Goal: Task Accomplishment & Management: Use online tool/utility

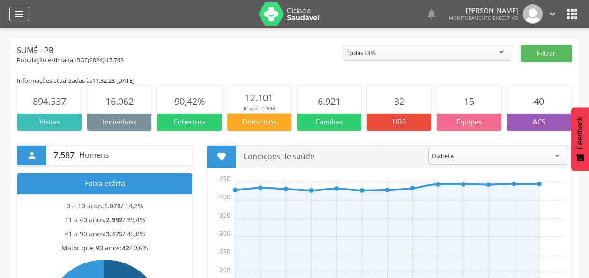
click at [17, 8] on icon "" at bounding box center [19, 13] width 11 height 11
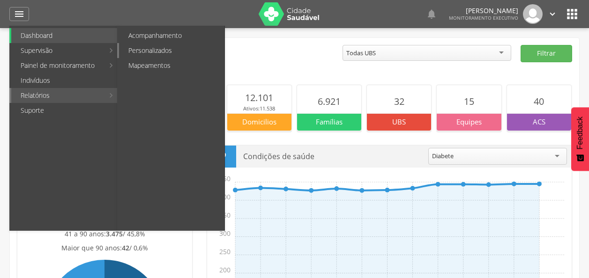
click at [165, 48] on link "Personalizados" at bounding box center [171, 50] width 105 height 15
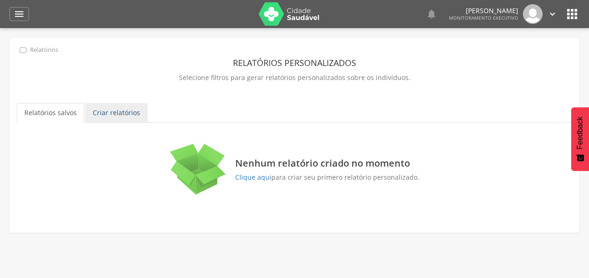
click at [105, 115] on link "Criar relatórios" at bounding box center [116, 113] width 62 height 20
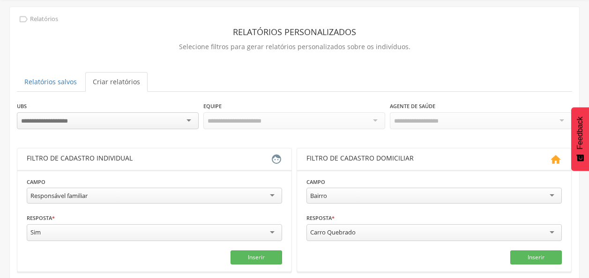
scroll to position [47, 0]
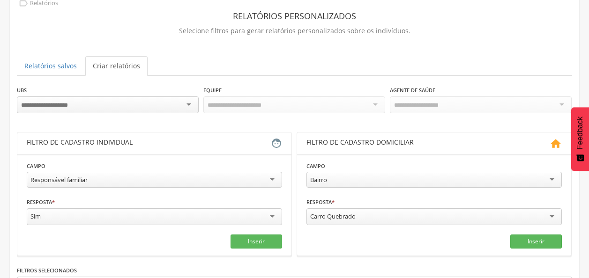
click at [163, 100] on div at bounding box center [108, 105] width 182 height 17
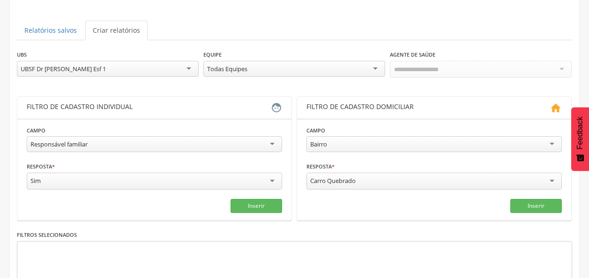
scroll to position [94, 0]
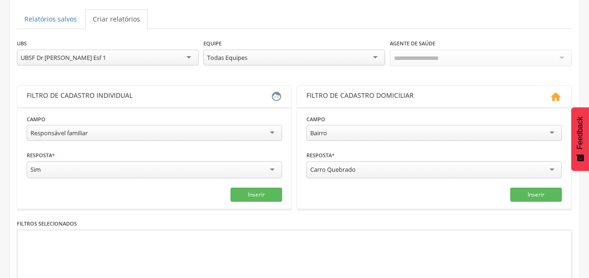
click at [337, 57] on div "Todas Equipes" at bounding box center [294, 58] width 182 height 16
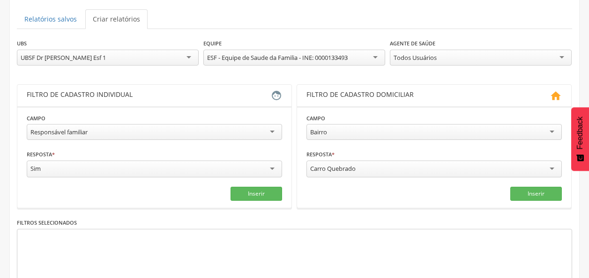
click at [251, 130] on div "Responsável familiar" at bounding box center [154, 132] width 255 height 16
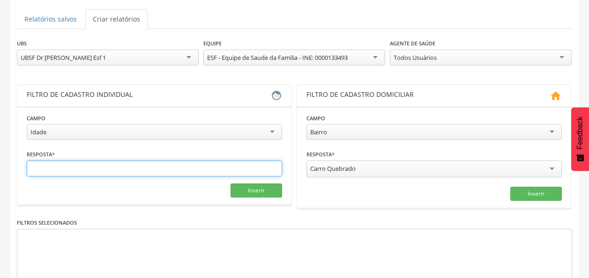
click at [105, 166] on input "text" at bounding box center [154, 169] width 255 height 16
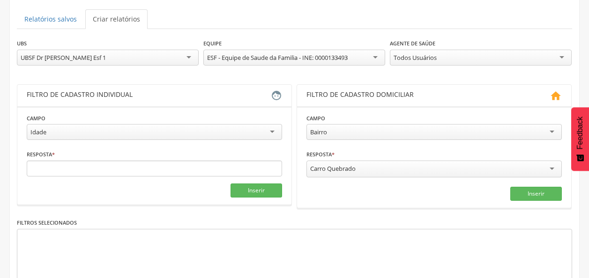
click at [92, 135] on div "Idade" at bounding box center [154, 132] width 255 height 16
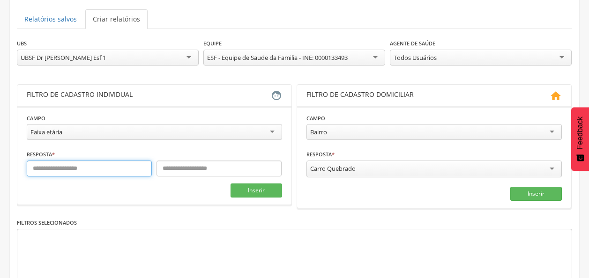
click at [69, 173] on input "text" at bounding box center [89, 169] width 125 height 16
type input "*"
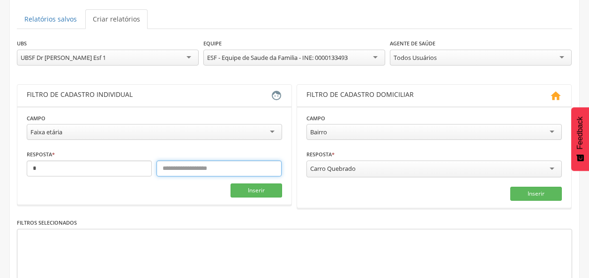
click at [193, 172] on input "text" at bounding box center [219, 169] width 125 height 16
type input "**"
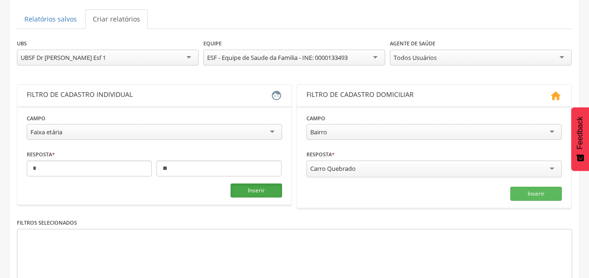
click at [259, 192] on button "Inserir" at bounding box center [257, 191] width 52 height 14
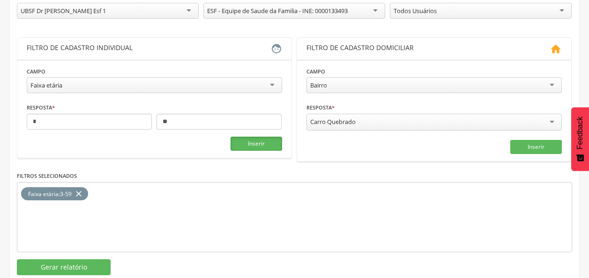
scroll to position [163, 0]
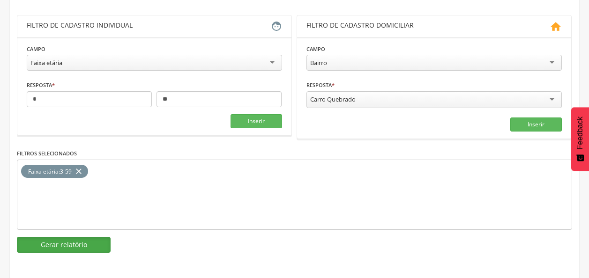
click at [92, 240] on button "Gerar relatório" at bounding box center [64, 245] width 94 height 16
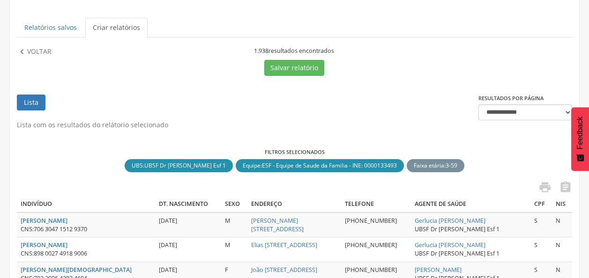
scroll to position [69, 0]
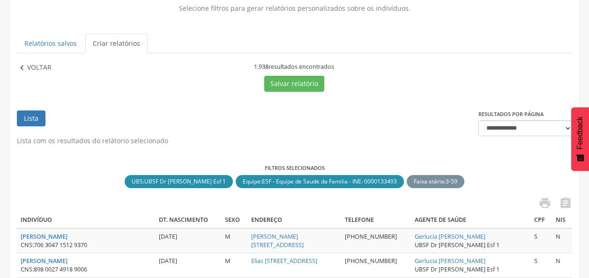
click at [29, 65] on p "Voltar" at bounding box center [39, 68] width 24 height 10
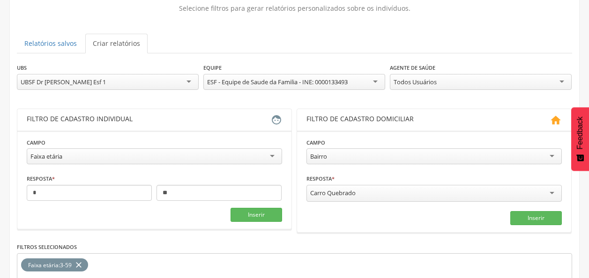
click at [144, 78] on div "UBSF Dr [PERSON_NAME] Esf 1" at bounding box center [108, 82] width 182 height 16
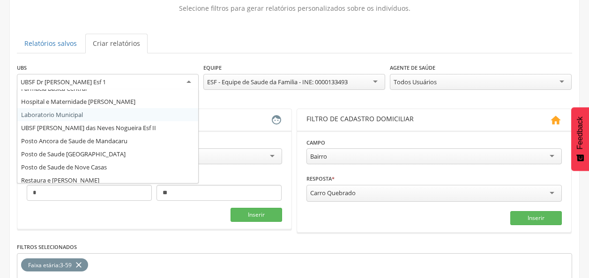
scroll to position [234, 0]
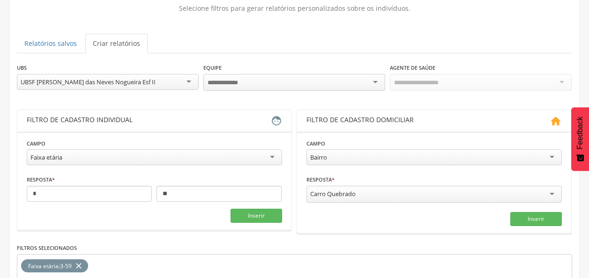
click at [76, 155] on div "Faixa etária" at bounding box center [154, 158] width 255 height 16
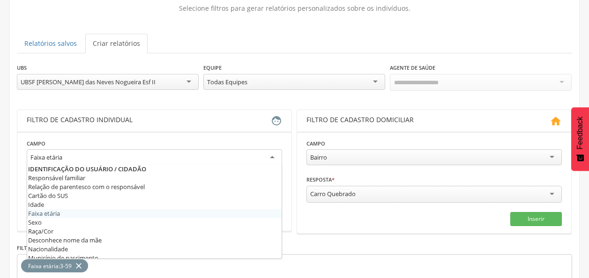
click at [155, 125] on header "Filtro de cadastro individual " at bounding box center [154, 121] width 274 height 22
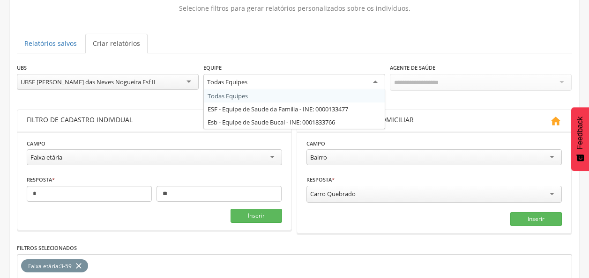
click at [293, 87] on div "Todas Equipes" at bounding box center [294, 82] width 182 height 17
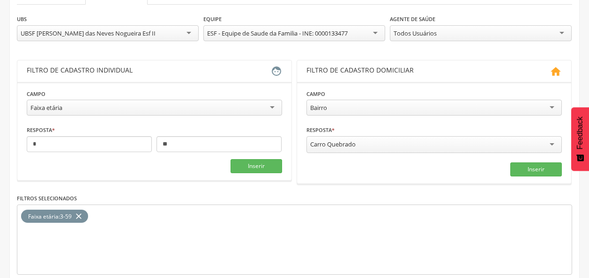
scroll to position [163, 0]
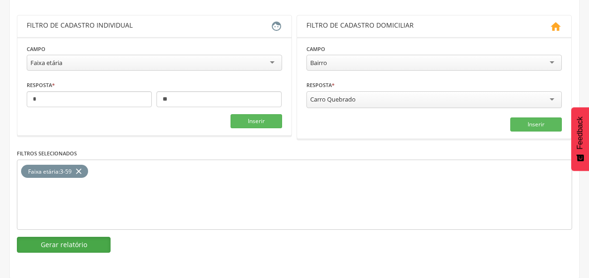
click at [72, 248] on button "Gerar relatório" at bounding box center [64, 245] width 94 height 16
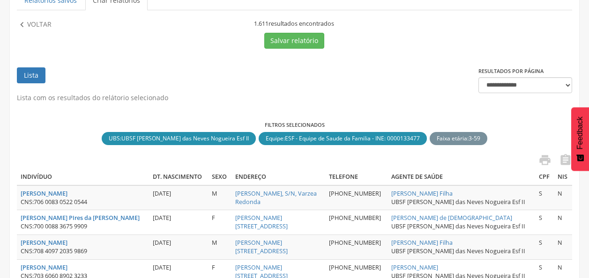
scroll to position [69, 0]
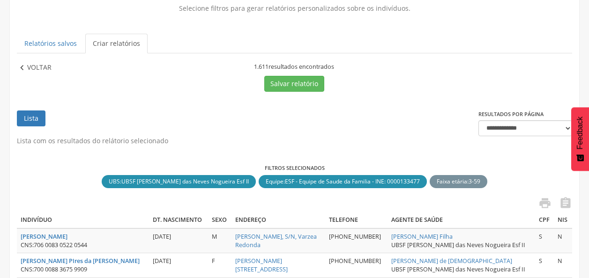
click at [31, 65] on p "Voltar" at bounding box center [39, 68] width 24 height 10
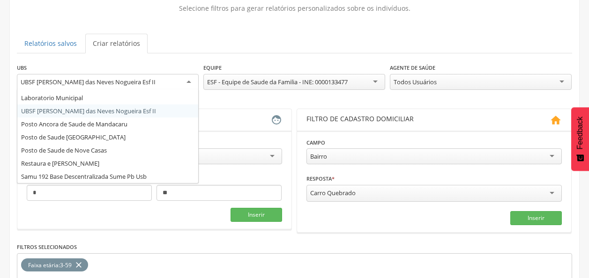
click at [73, 81] on div "UBSF [PERSON_NAME] das Neves Nogueira Esf II" at bounding box center [88, 82] width 135 height 8
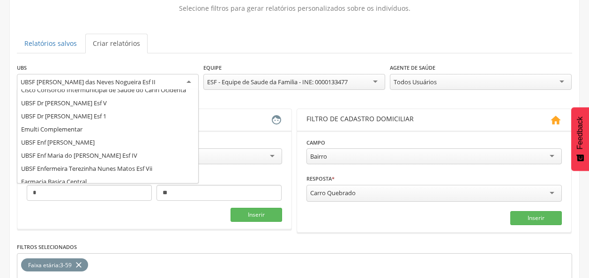
scroll to position [141, 0]
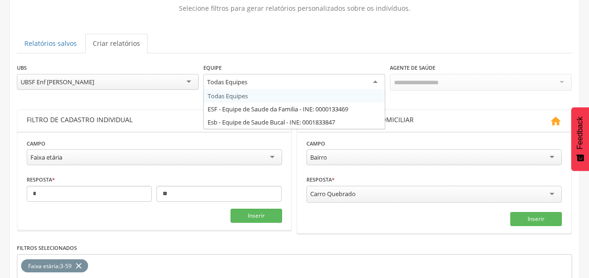
click at [254, 83] on div "Todas Equipes" at bounding box center [294, 82] width 182 height 17
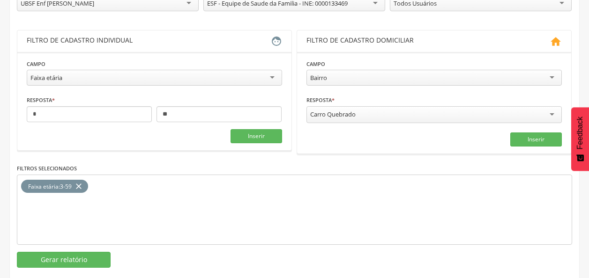
scroll to position [163, 0]
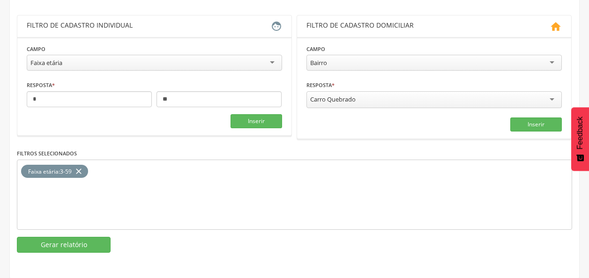
click at [64, 253] on div "**********" at bounding box center [294, 67] width 569 height 385
click at [64, 244] on button "Gerar relatório" at bounding box center [64, 245] width 94 height 16
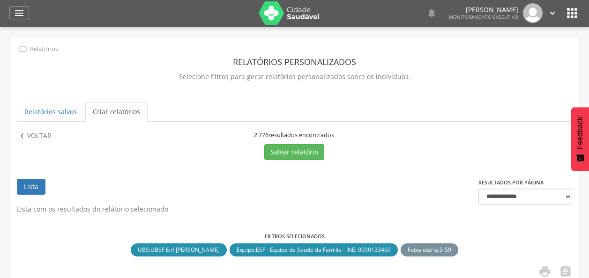
scroll to position [0, 0]
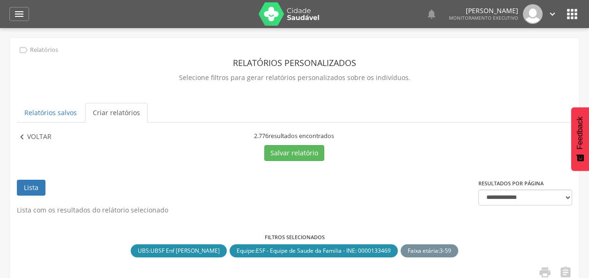
click at [35, 136] on p "Voltar" at bounding box center [39, 137] width 24 height 10
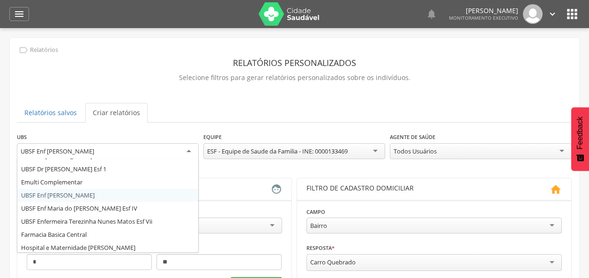
click at [112, 151] on div "UBSF Enf [PERSON_NAME]" at bounding box center [108, 151] width 182 height 17
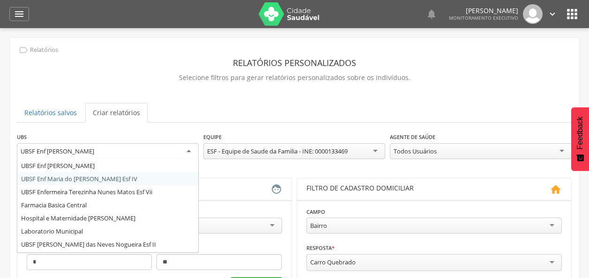
scroll to position [187, 0]
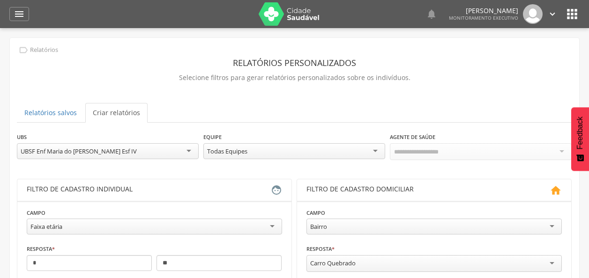
click at [327, 152] on div "Todas Equipes" at bounding box center [294, 151] width 182 height 16
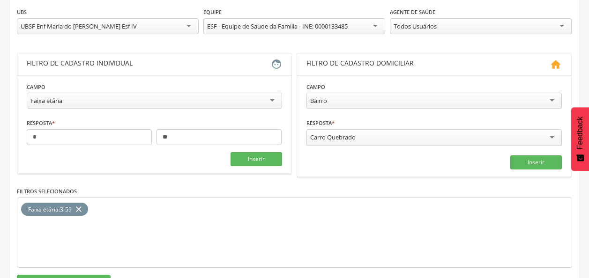
scroll to position [141, 0]
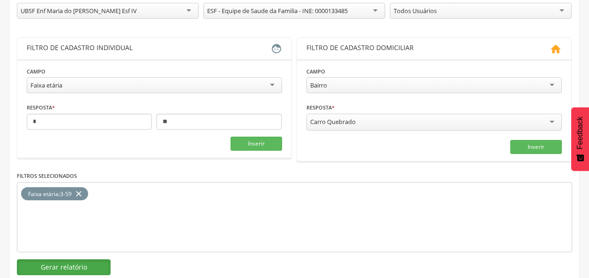
click at [69, 264] on button "Gerar relatório" at bounding box center [64, 268] width 94 height 16
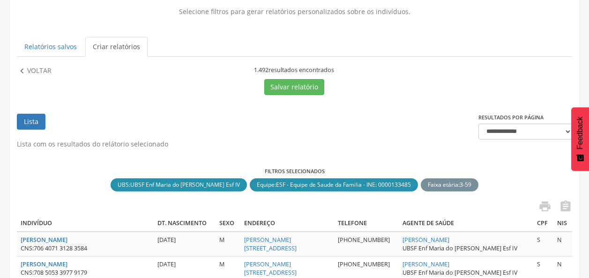
scroll to position [47, 0]
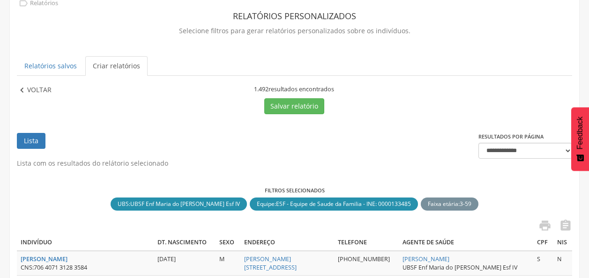
click at [43, 87] on p "Voltar" at bounding box center [39, 90] width 24 height 10
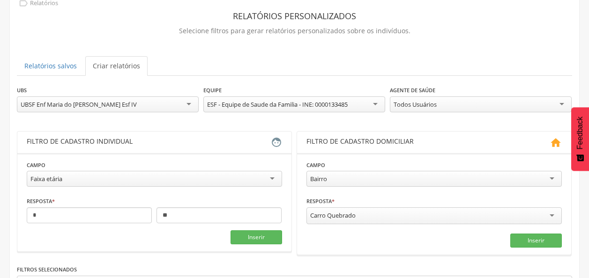
click at [162, 109] on div "UBSF Enf Maria do [PERSON_NAME] Esf IV" at bounding box center [108, 105] width 182 height 16
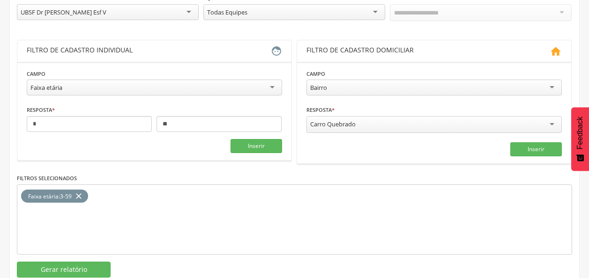
scroll to position [141, 0]
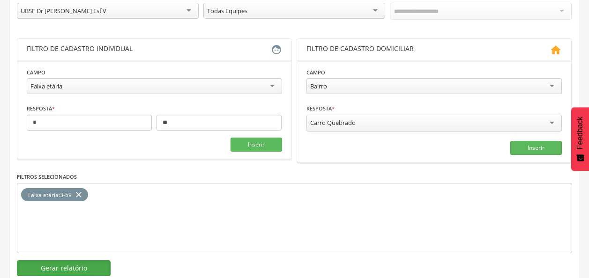
click at [54, 266] on button "Gerar relatório" at bounding box center [64, 269] width 94 height 16
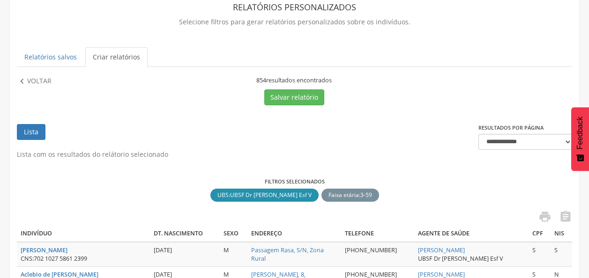
scroll to position [47, 0]
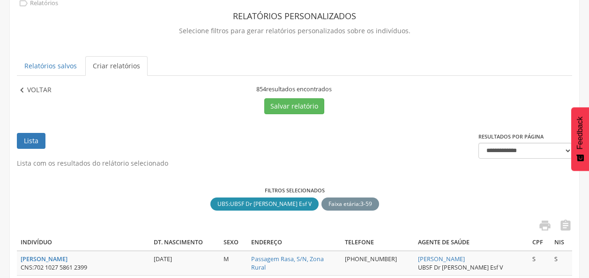
click at [37, 94] on p "Voltar" at bounding box center [39, 90] width 24 height 10
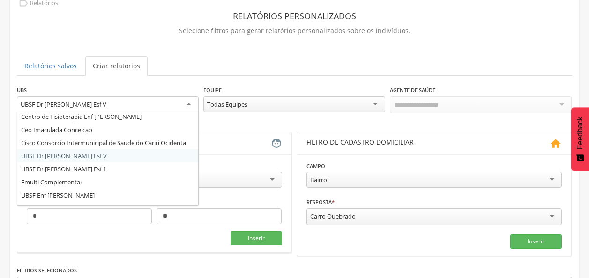
click at [121, 101] on div "UBSF Dr [PERSON_NAME] Esf V" at bounding box center [108, 105] width 182 height 17
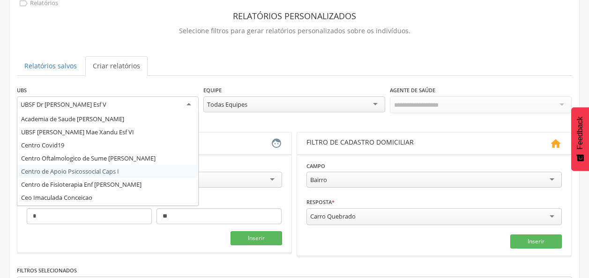
scroll to position [15, 0]
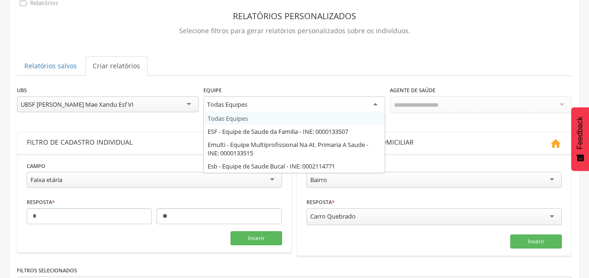
click at [264, 109] on div "Todas Equipes" at bounding box center [294, 105] width 182 height 17
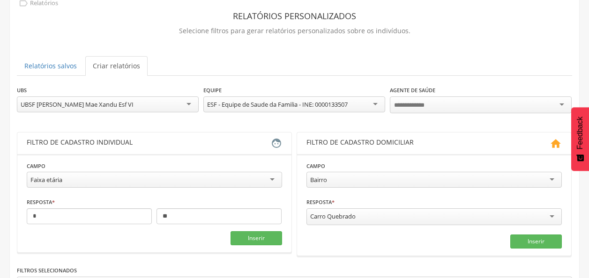
scroll to position [94, 0]
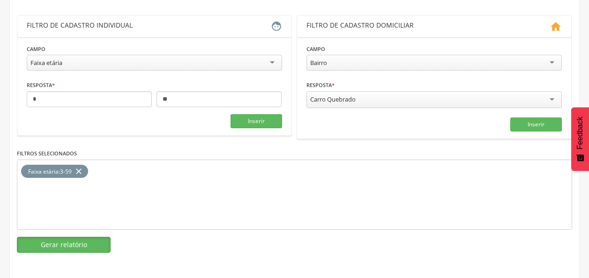
click at [84, 244] on button "Gerar relatório" at bounding box center [64, 245] width 94 height 16
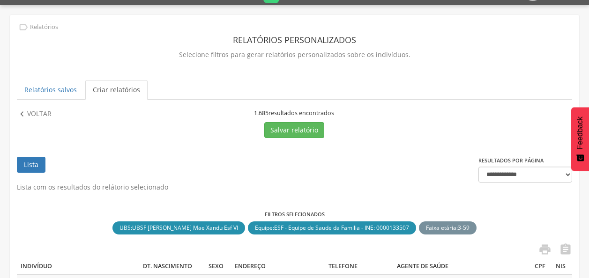
scroll to position [22, 0]
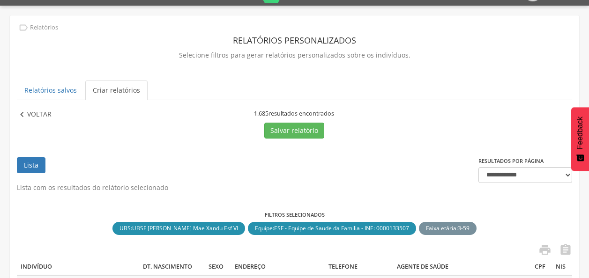
click at [32, 120] on p "Voltar" at bounding box center [39, 115] width 24 height 10
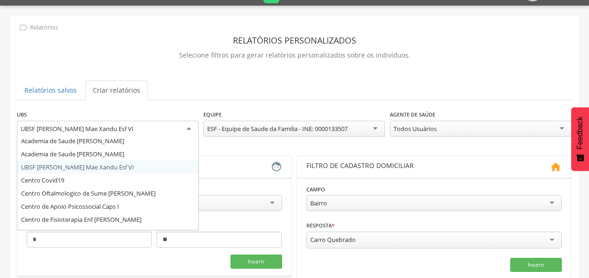
click at [188, 130] on div "UBSF [PERSON_NAME] Mae Xandu Esf VI" at bounding box center [108, 129] width 182 height 17
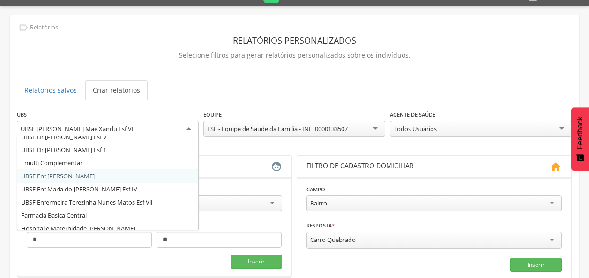
scroll to position [156, 0]
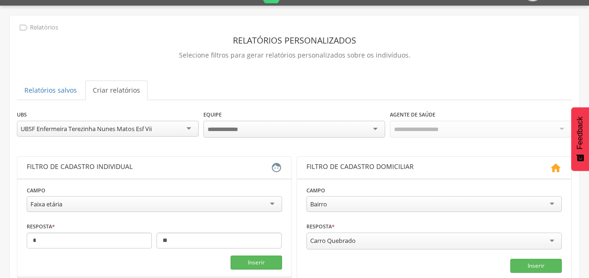
click at [257, 127] on div at bounding box center [294, 129] width 182 height 17
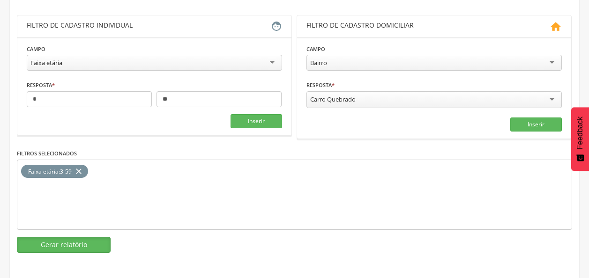
click at [88, 242] on button "Gerar relatório" at bounding box center [64, 245] width 94 height 16
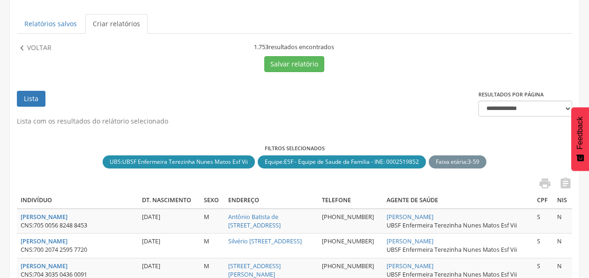
scroll to position [69, 0]
